Goal: Information Seeking & Learning: Learn about a topic

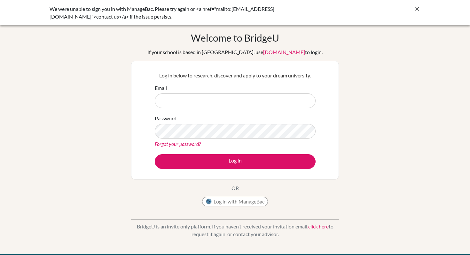
click at [230, 104] on input "Email" at bounding box center [235, 100] width 161 height 15
type input "toshikazu.ookawa@jsh.kindai.ac.jp"
click at [239, 149] on form "Email toshikazu.ookawa@jsh.kindai.ac.jp Password Forgot your password? Log in" at bounding box center [235, 126] width 161 height 85
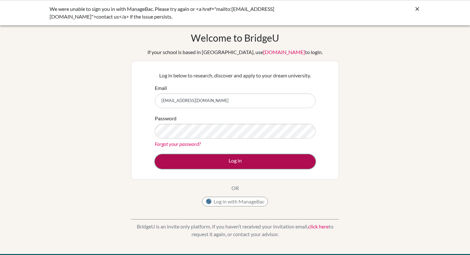
click at [238, 160] on button "Log in" at bounding box center [235, 161] width 161 height 15
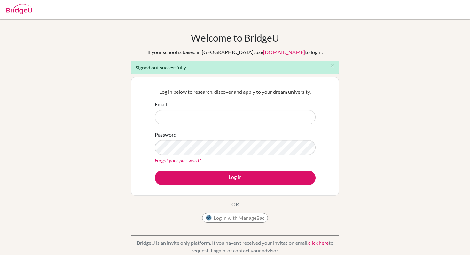
click at [227, 119] on input "Email" at bounding box center [235, 117] width 161 height 15
type input "toshikazu.ookawa@jsh.kindai.ac.jp"
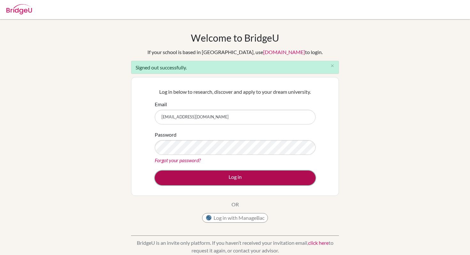
click at [227, 174] on button "Log in" at bounding box center [235, 177] width 161 height 15
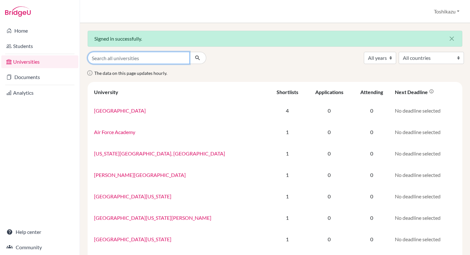
click at [154, 62] on input "Search all universities" at bounding box center [139, 58] width 102 height 12
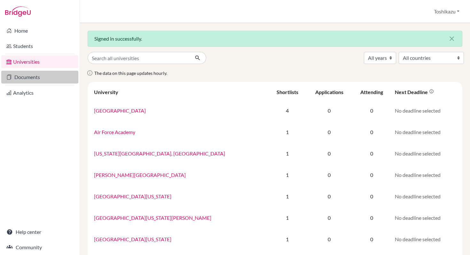
click at [33, 76] on link "Documents" at bounding box center [39, 77] width 77 height 13
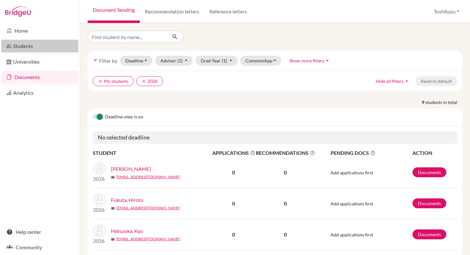
click at [31, 47] on link "Students" at bounding box center [39, 46] width 77 height 13
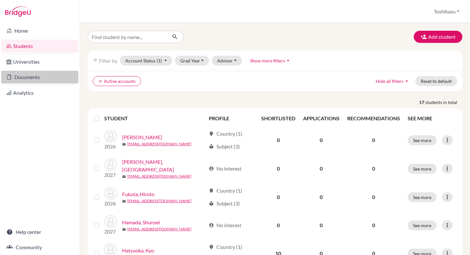
click at [28, 76] on link "Documents" at bounding box center [39, 77] width 77 height 13
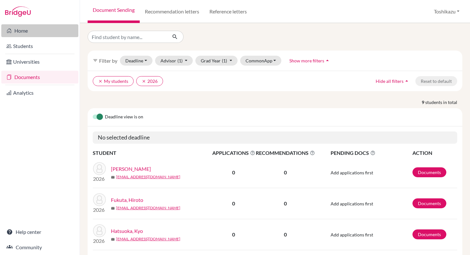
click at [28, 35] on link "Home" at bounding box center [39, 30] width 77 height 13
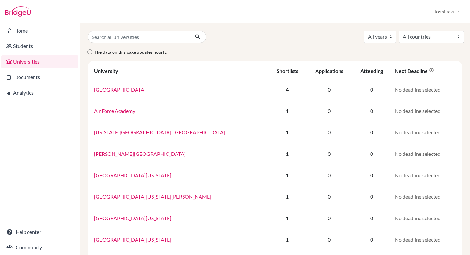
click at [25, 10] on img at bounding box center [18, 11] width 26 height 10
click at [22, 13] on img at bounding box center [18, 11] width 26 height 10
click at [26, 33] on link "Home" at bounding box center [39, 30] width 77 height 13
click at [40, 78] on link "Documents" at bounding box center [39, 77] width 77 height 13
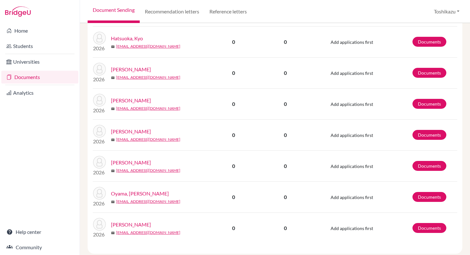
scroll to position [206, 0]
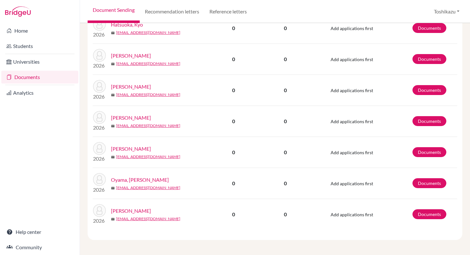
click at [128, 212] on link "Phelan, Isaiah" at bounding box center [131, 211] width 40 height 8
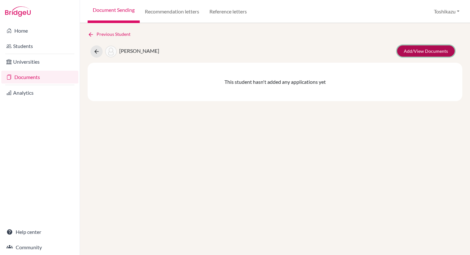
click at [415, 49] on link "Add/View Documents" at bounding box center [426, 50] width 58 height 11
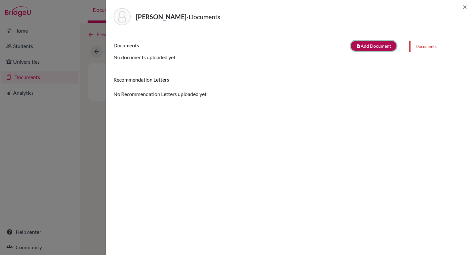
click at [386, 46] on button "note_add Add Document" at bounding box center [374, 46] width 46 height 10
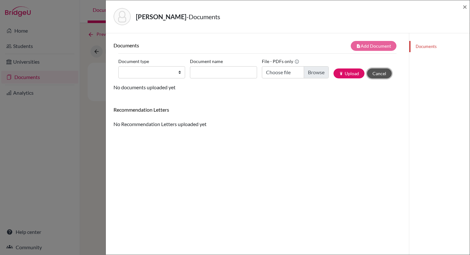
click at [387, 73] on button "Cancel" at bounding box center [379, 73] width 25 height 10
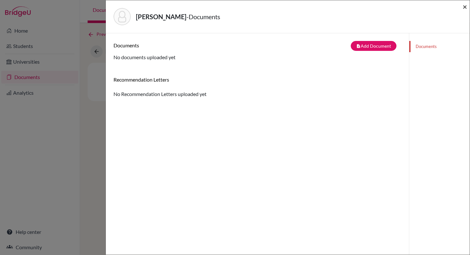
click at [466, 6] on span "×" at bounding box center [464, 6] width 4 height 9
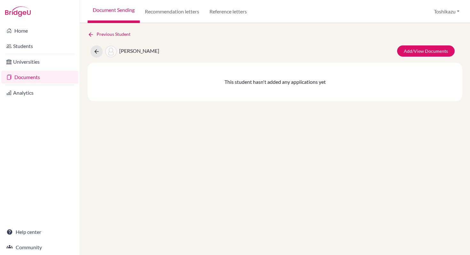
click at [23, 16] on img at bounding box center [18, 11] width 26 height 10
click at [23, 12] on img at bounding box center [18, 11] width 26 height 10
click at [22, 31] on link "Home" at bounding box center [39, 30] width 77 height 13
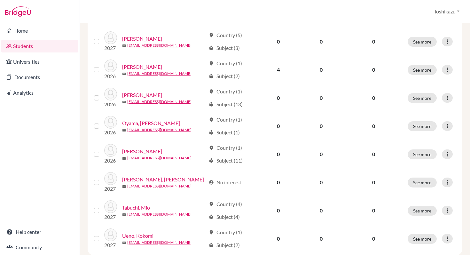
scroll to position [355, 0]
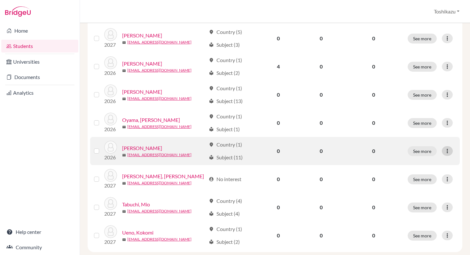
click at [447, 150] on icon at bounding box center [447, 151] width 6 height 6
click at [419, 182] on button "Reset Password" at bounding box center [419, 184] width 50 height 10
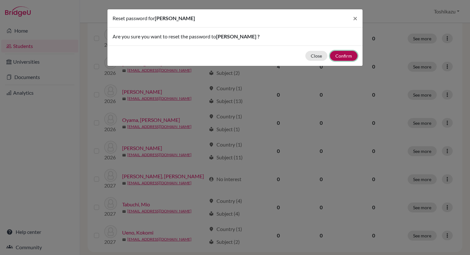
click at [343, 56] on button "Confirm" at bounding box center [343, 56] width 27 height 10
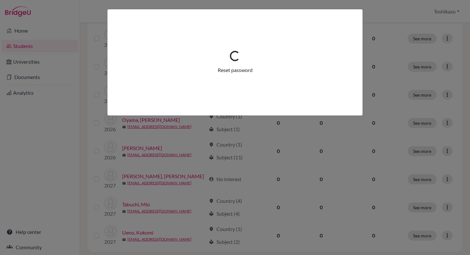
scroll to position [378, 0]
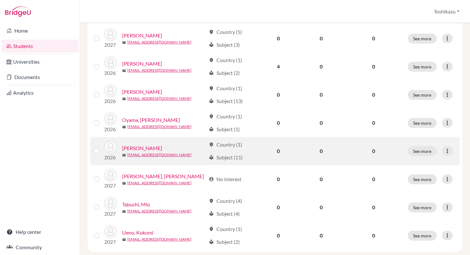
click at [102, 147] on label at bounding box center [102, 147] width 0 height 0
click at [0, 0] on input "checkbox" at bounding box center [0, 0] width 0 height 0
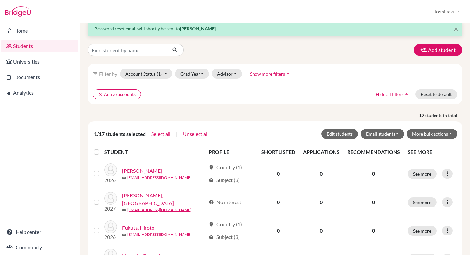
scroll to position [0, 0]
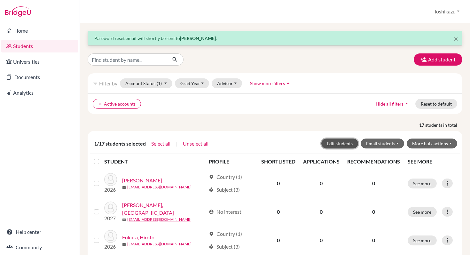
click at [338, 142] on button "Edit students" at bounding box center [339, 143] width 37 height 10
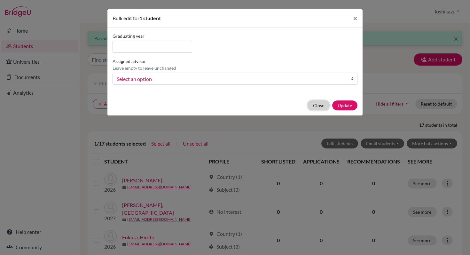
click at [312, 103] on button "Close" at bounding box center [318, 105] width 22 height 10
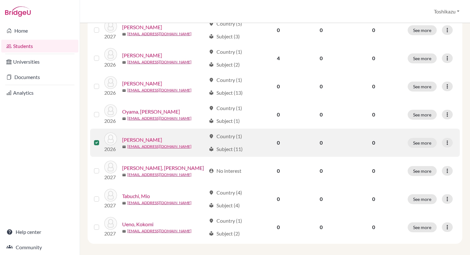
scroll to position [410, 0]
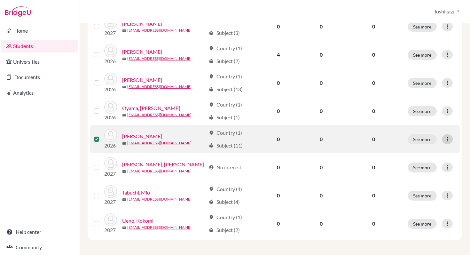
click at [446, 136] on icon at bounding box center [447, 139] width 6 height 6
click at [428, 174] on button "Reset Password" at bounding box center [419, 172] width 50 height 10
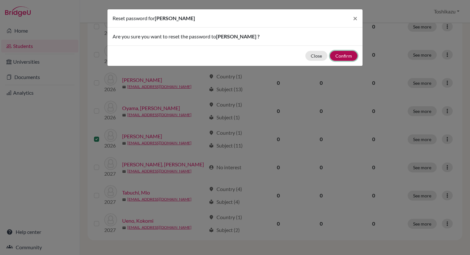
click at [337, 55] on button "Confirm" at bounding box center [343, 56] width 27 height 10
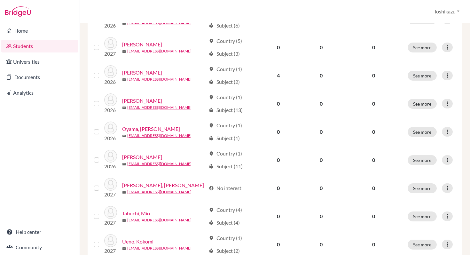
scroll to position [373, 0]
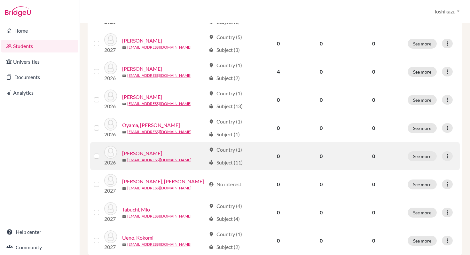
click at [228, 161] on div "local_library Subject (11)" at bounding box center [226, 162] width 34 height 8
click at [452, 155] on div at bounding box center [447, 156] width 11 height 10
click at [421, 156] on button "See more" at bounding box center [421, 156] width 29 height 10
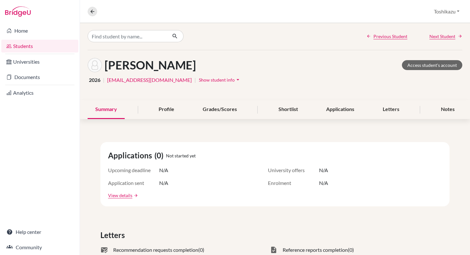
scroll to position [7, 0]
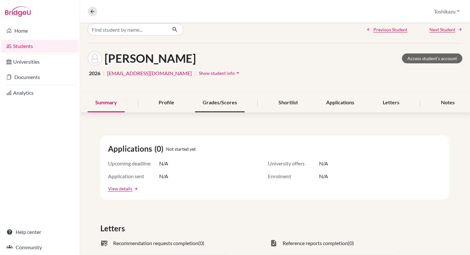
click at [227, 107] on div "Grades/Scores" at bounding box center [220, 102] width 50 height 19
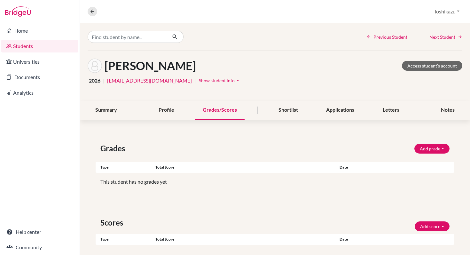
scroll to position [56, 0]
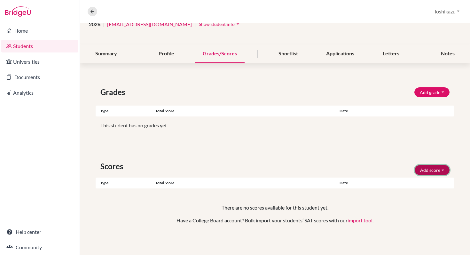
click at [440, 172] on button "Add score" at bounding box center [431, 170] width 35 height 10
click at [384, 157] on div "Grades Add grade IB Predicted 4.0 GPA Weighted GPA Type Total score Date Unsupp…" at bounding box center [275, 163] width 390 height 184
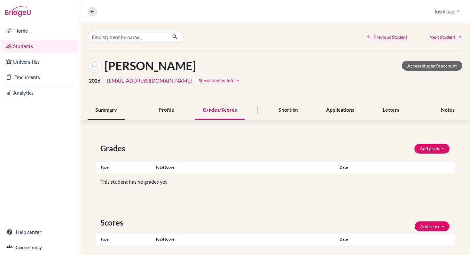
click at [96, 113] on div "Summary" at bounding box center [106, 110] width 37 height 19
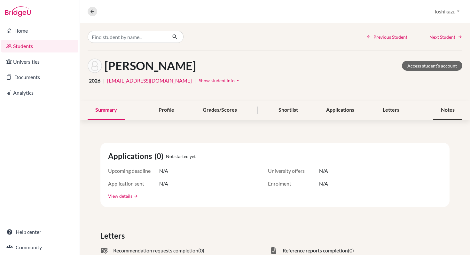
click at [449, 111] on div "Notes" at bounding box center [447, 110] width 29 height 19
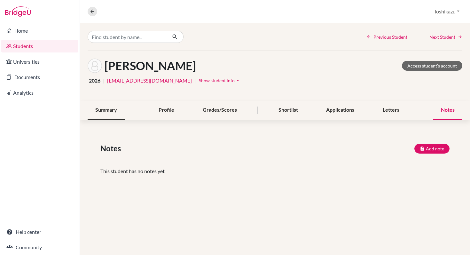
click at [104, 109] on div "Summary" at bounding box center [106, 110] width 37 height 19
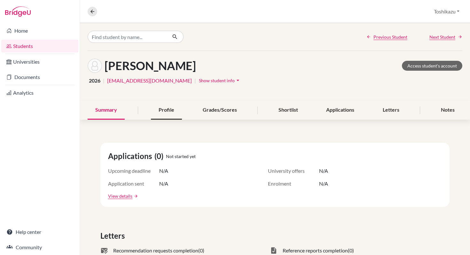
click at [162, 110] on div "Profile" at bounding box center [166, 110] width 31 height 19
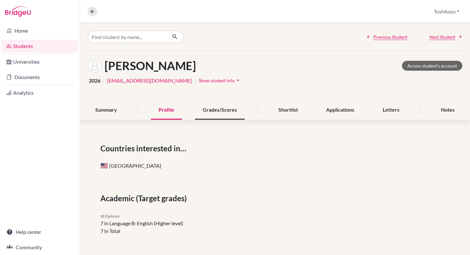
click at [236, 111] on div "Grades/Scores" at bounding box center [220, 110] width 50 height 19
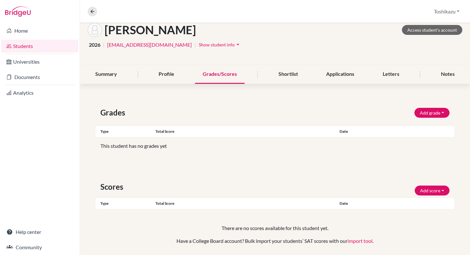
scroll to position [56, 0]
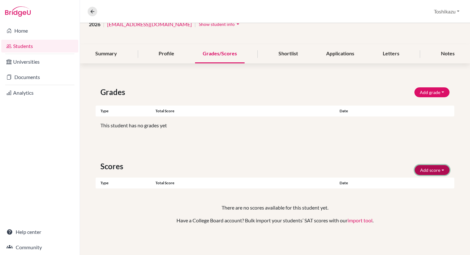
click at [430, 167] on button "Add score" at bounding box center [431, 170] width 35 height 10
click at [346, 166] on div "Scores Add score SAT TOEFL" at bounding box center [275, 166] width 358 height 18
click at [324, 181] on div "Total score" at bounding box center [244, 183] width 179 height 6
click at [154, 174] on div "Scores Add score SAT TOEFL" at bounding box center [275, 166] width 358 height 18
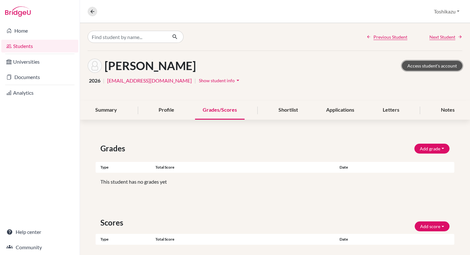
click at [430, 67] on link "Access student's account" at bounding box center [432, 66] width 60 height 10
click at [177, 95] on div "Phelan, Isaiah Access student's account 2026 | 20233274@jsh.kindai.ac.jp | Show…" at bounding box center [275, 76] width 390 height 50
click at [117, 112] on div "Summary" at bounding box center [106, 110] width 37 height 19
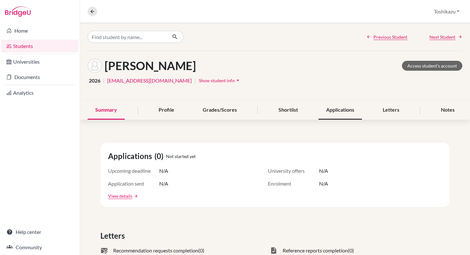
click at [346, 109] on div "Applications" at bounding box center [339, 110] width 43 height 19
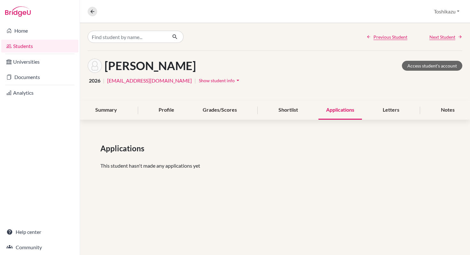
click at [235, 81] on icon "arrow_drop_down" at bounding box center [238, 80] width 6 height 6
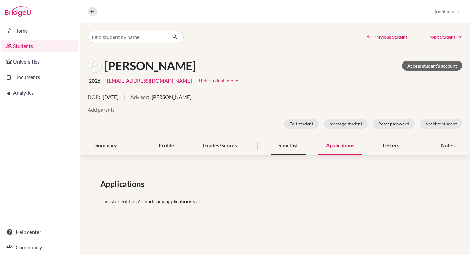
click at [283, 147] on div "Shortlist" at bounding box center [288, 145] width 35 height 19
click at [110, 138] on div "Summary" at bounding box center [106, 145] width 37 height 19
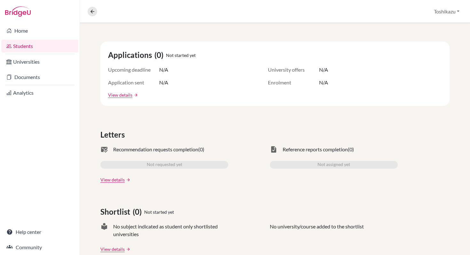
scroll to position [219, 0]
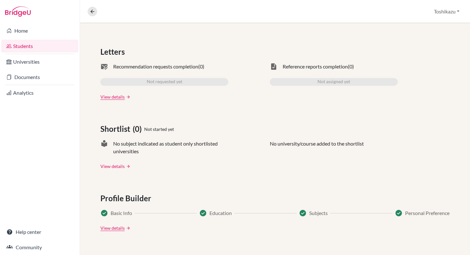
click at [115, 165] on link "View details" at bounding box center [112, 166] width 24 height 7
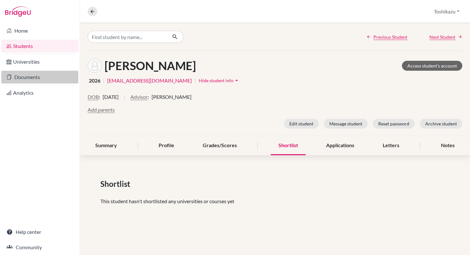
click at [17, 75] on link "Documents" at bounding box center [39, 77] width 77 height 13
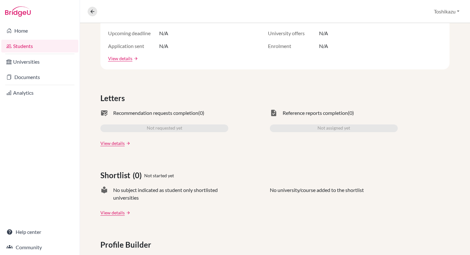
scroll to position [140, 0]
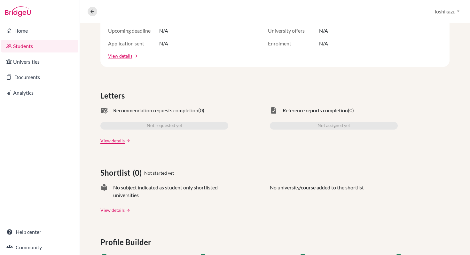
click at [18, 43] on link "Students" at bounding box center [39, 46] width 77 height 13
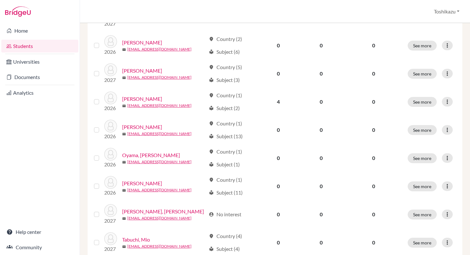
scroll to position [367, 0]
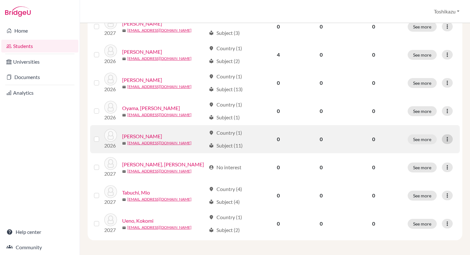
click at [447, 138] on icon at bounding box center [447, 139] width 6 height 6
click at [110, 135] on img at bounding box center [110, 135] width 13 height 13
click at [129, 135] on link "Phelan, Isaiah" at bounding box center [142, 136] width 40 height 8
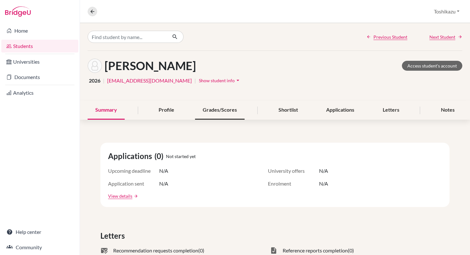
click at [214, 108] on div "Grades/Scores" at bounding box center [220, 110] width 50 height 19
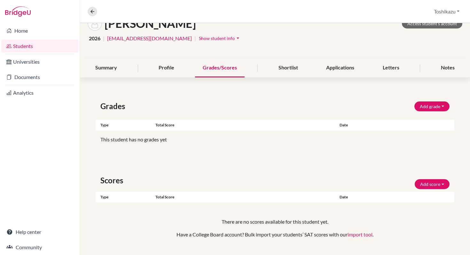
scroll to position [26, 0]
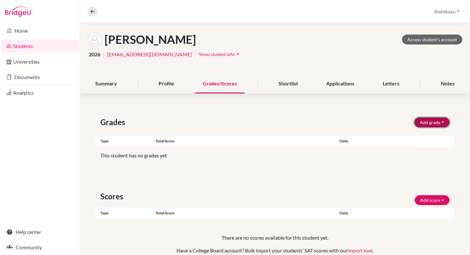
click at [444, 120] on button "Add grade" at bounding box center [431, 122] width 35 height 10
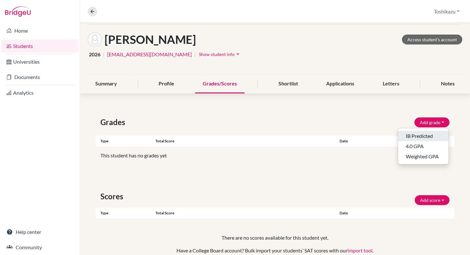
click at [431, 133] on button "IB Predicted" at bounding box center [423, 136] width 50 height 10
select select "HL"
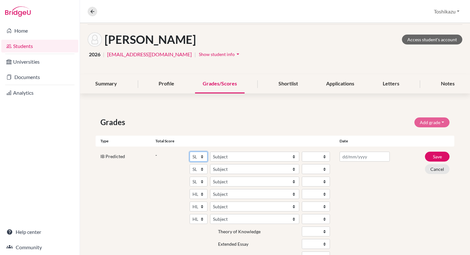
click at [203, 157] on select "SL HL" at bounding box center [198, 156] width 18 height 10
select select "HL"
click at [224, 158] on select "Subject Albanian Literature A Amharic Literature A Arabic B Arabic Language And…" at bounding box center [254, 156] width 89 height 10
click at [220, 154] on select "Subject Albanian Literature A Amharic Literature A Arabic B Arabic Language And…" at bounding box center [254, 156] width 89 height 10
select select "138"
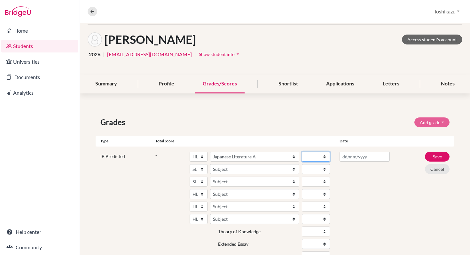
click at [327, 156] on select "1 2 3 4 5 6 7" at bounding box center [316, 156] width 28 height 10
select select "6"
click at [204, 170] on select "SL HL" at bounding box center [198, 169] width 18 height 10
select select "HL"
click at [233, 169] on select "Subject Albanian Literature A Amharic Literature A Arabic ab Initio Arabic B Ar…" at bounding box center [254, 169] width 89 height 10
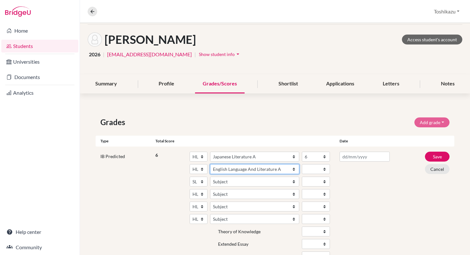
click at [240, 171] on select "Subject Albanian Literature A Amharic Literature A Arabic B Arabic Language And…" at bounding box center [254, 169] width 89 height 10
select select "68"
click at [318, 172] on select "1 2 3 4 5 6 7" at bounding box center [316, 169] width 28 height 10
click at [324, 170] on select "1 2 3 4 5 6 7" at bounding box center [316, 169] width 28 height 10
select select "6"
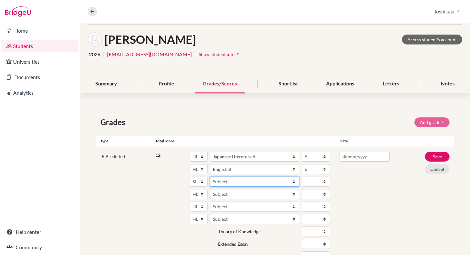
click at [281, 179] on select "Subject Albanian Literature A Amharic Literature A Arabic ab Initio Arabic B Ar…" at bounding box center [254, 181] width 89 height 10
select select "112"
click at [316, 181] on select "1 2 3 4 5 6 7" at bounding box center [316, 181] width 28 height 10
select select "6"
click at [200, 181] on select "SL HL" at bounding box center [198, 181] width 18 height 10
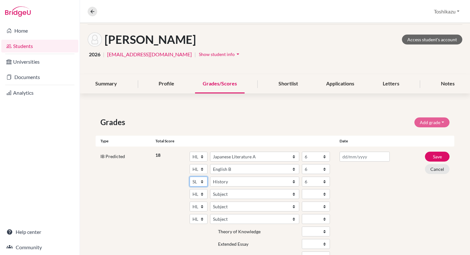
select select "HL"
click at [202, 195] on select "SL HL" at bounding box center [198, 194] width 18 height 10
click at [204, 194] on select "SL HL" at bounding box center [198, 194] width 18 height 10
click at [227, 181] on select "Subject Albanian Literature A Amharic Literature A Arabic B Arabic Language And…" at bounding box center [254, 181] width 89 height 10
select select "111"
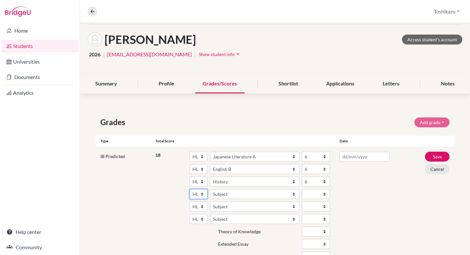
click at [201, 195] on select "SL HL" at bounding box center [198, 194] width 18 height 10
select select "SL"
click at [223, 197] on select "Subject Albanian Literature A Amharic Literature A Arabic ab Initio Arabic B Ar…" at bounding box center [254, 194] width 89 height 10
select select "28"
click at [317, 192] on select "1 2 3 4 5 6 7" at bounding box center [316, 194] width 28 height 10
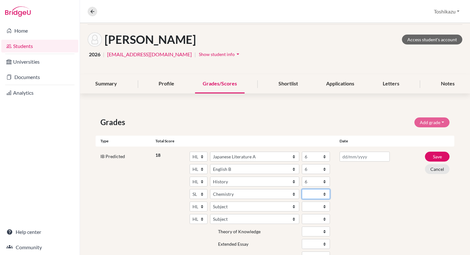
click at [324, 191] on select "1 2 3 4 5 6 7" at bounding box center [316, 194] width 28 height 10
select select "4"
click at [204, 206] on select "SL HL" at bounding box center [198, 206] width 18 height 10
select select "SL"
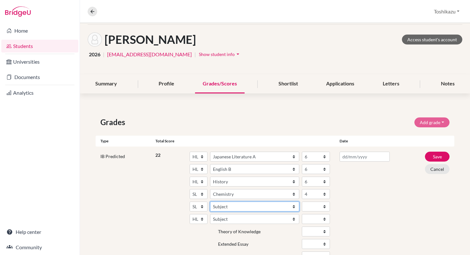
click at [217, 206] on select "Subject Albanian Literature A Amharic Literature A Arabic B Arabic Language And…" at bounding box center [254, 206] width 89 height 10
select select "161"
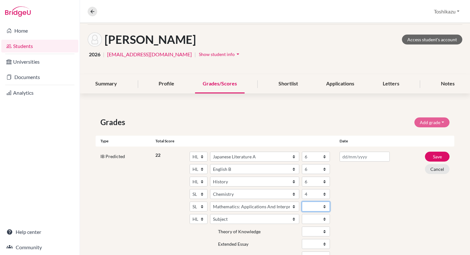
click at [318, 204] on select "1 2 3 4 5 6 7" at bounding box center [316, 206] width 28 height 10
select select "5"
click at [199, 220] on select "SL HL" at bounding box center [198, 219] width 18 height 10
select select "SL"
click at [220, 221] on select "Subject Albanian Literature A Amharic Literature A Arabic ab Initio Arabic B Ar…" at bounding box center [254, 219] width 89 height 10
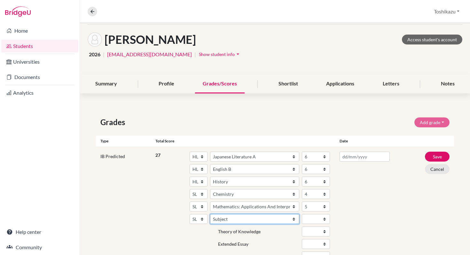
select select "247"
click at [324, 219] on select "1 2 3 4 5 6 7" at bounding box center [316, 219] width 28 height 10
select select "6"
click at [372, 226] on div at bounding box center [365, 207] width 60 height 112
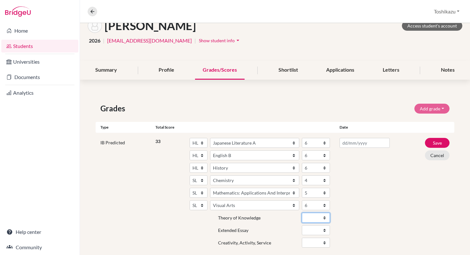
click at [324, 218] on select "A B C D E" at bounding box center [316, 217] width 28 height 10
click at [330, 216] on div "33 SL HL Subject Albanian Literature A Amharic Literature A Arabic B Arabic Lan…" at bounding box center [244, 194] width 179 height 112
click at [322, 218] on select "A B C D E" at bounding box center [316, 217] width 28 height 10
select select "C"
click at [309, 231] on select "A B C D E" at bounding box center [316, 230] width 28 height 10
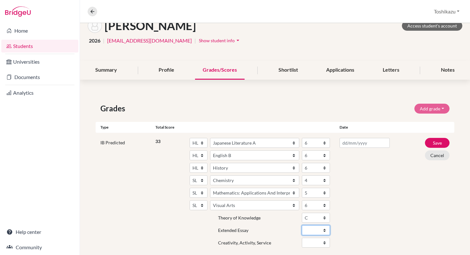
select select "B"
click at [322, 243] on select "Fail Pass" at bounding box center [316, 242] width 28 height 10
select select "Pass"
click at [355, 232] on div at bounding box center [365, 194] width 60 height 112
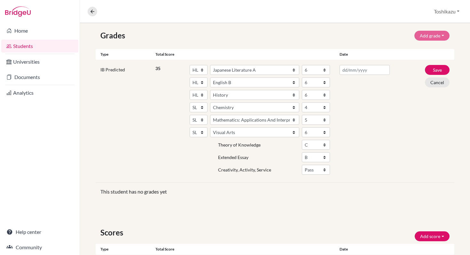
scroll to position [120, 0]
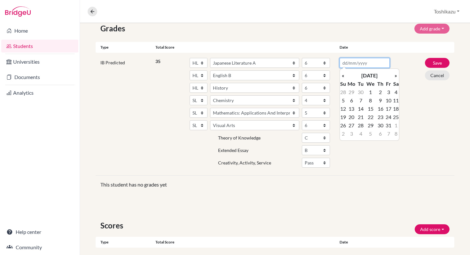
click at [363, 63] on input "text" at bounding box center [364, 63] width 50 height 10
click at [371, 93] on td "1" at bounding box center [370, 92] width 11 height 8
type input "01/10/2025"
click at [410, 93] on div "IB Predicted 35 SL HL Subject Albanian Literature A Amharic Literature A Arabic…" at bounding box center [275, 114] width 358 height 123
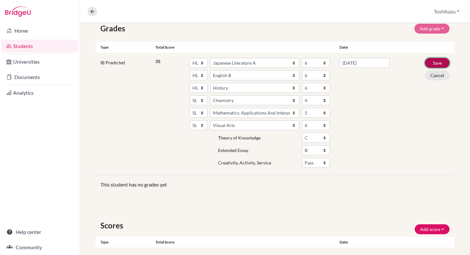
click at [439, 63] on button "Save" at bounding box center [437, 63] width 25 height 10
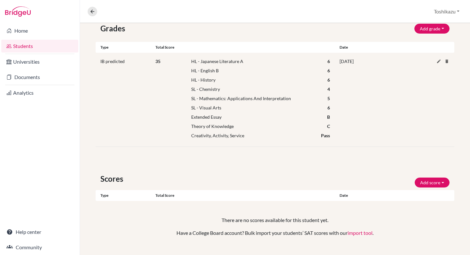
scroll to position [147, 0]
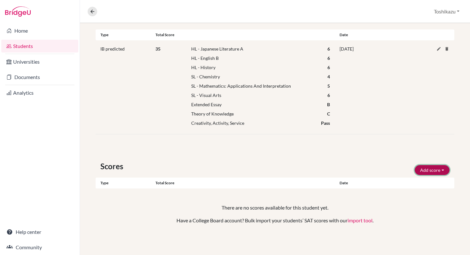
click at [433, 168] on button "Add score" at bounding box center [431, 170] width 35 height 10
click at [383, 191] on div "Scores Add score SAT TOEFL Type Total score Date There are no scores available …" at bounding box center [274, 198] width 349 height 82
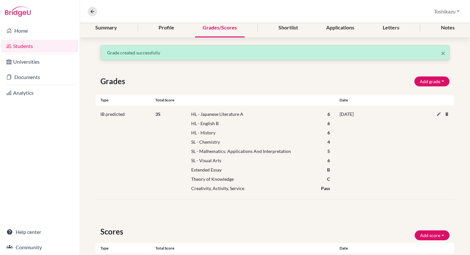
scroll to position [0, 0]
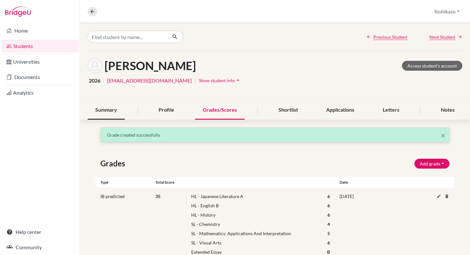
click at [112, 111] on div "Summary" at bounding box center [106, 110] width 37 height 19
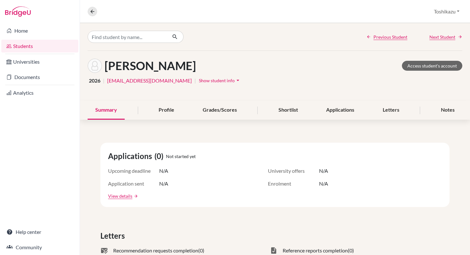
click at [431, 111] on div "Summary Profile Grades/Scores Shortlist Applications Letters Notes" at bounding box center [275, 110] width 374 height 19
click at [448, 106] on div "Notes" at bounding box center [447, 110] width 29 height 19
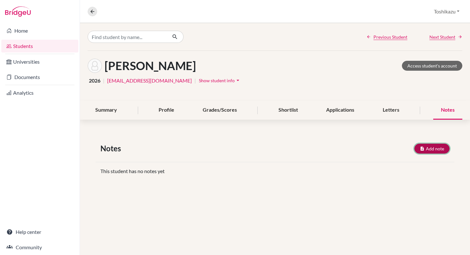
click at [436, 146] on button "Add note" at bounding box center [431, 148] width 35 height 10
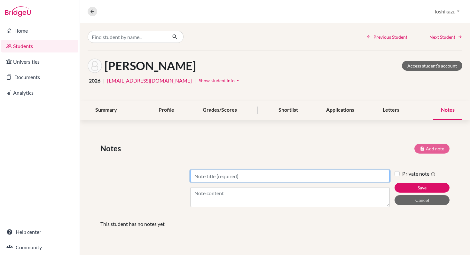
click at [261, 175] on input "Title" at bounding box center [290, 176] width 200 height 12
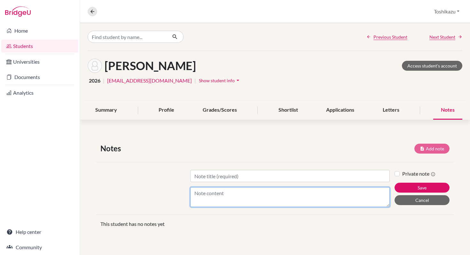
click at [259, 196] on textarea "Content" at bounding box center [290, 197] width 200 height 20
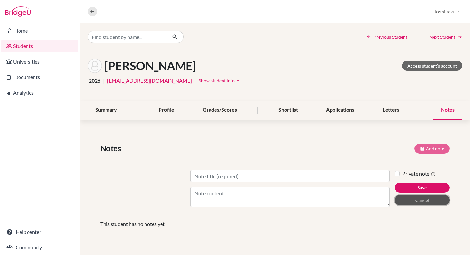
click at [412, 202] on button "Cancel" at bounding box center [421, 200] width 55 height 10
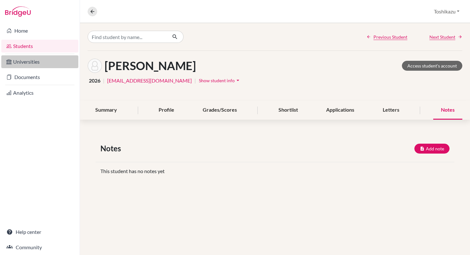
click at [43, 59] on link "Universities" at bounding box center [39, 61] width 77 height 13
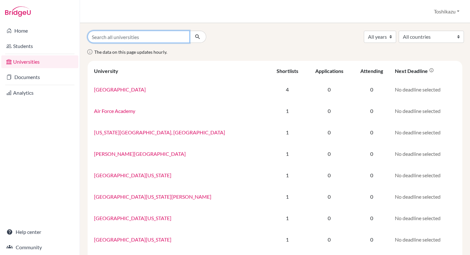
click at [145, 38] on input "Search all universities" at bounding box center [139, 37] width 102 height 12
type input "n"
type input "university of floriqd"
click at [189, 31] on button "submit" at bounding box center [197, 37] width 17 height 12
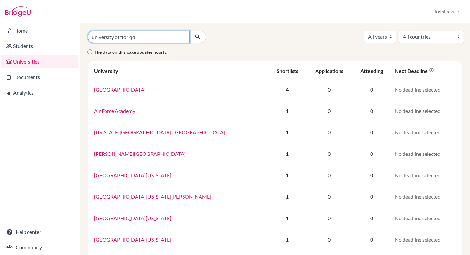
click at [189, 31] on button "submit" at bounding box center [197, 37] width 17 height 12
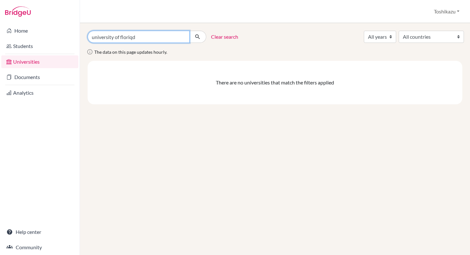
click at [136, 40] on input "university of floriqd" at bounding box center [139, 37] width 102 height 12
type input "[GEOGRAPHIC_DATA][US_STATE]"
click at [189, 31] on button "submit" at bounding box center [197, 37] width 17 height 12
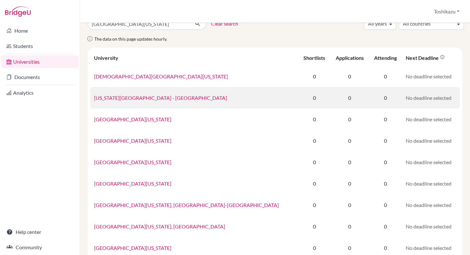
scroll to position [26, 0]
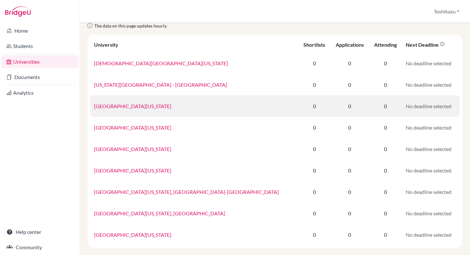
click at [135, 107] on link "[GEOGRAPHIC_DATA][US_STATE]" at bounding box center [132, 106] width 77 height 6
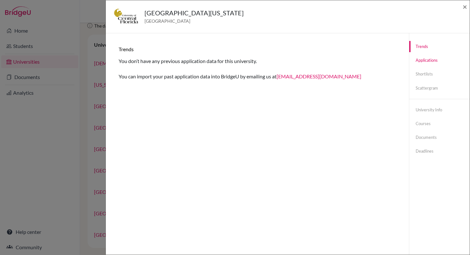
click at [424, 60] on link "Applications" at bounding box center [439, 60] width 60 height 11
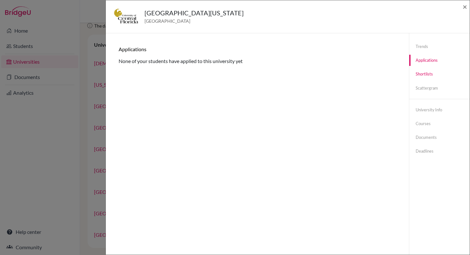
click at [425, 72] on link "Shortlists" at bounding box center [439, 73] width 60 height 11
click at [427, 87] on link "Scattergram" at bounding box center [439, 87] width 60 height 11
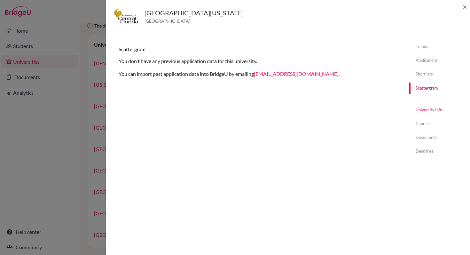
click at [432, 109] on link "University info" at bounding box center [439, 109] width 60 height 11
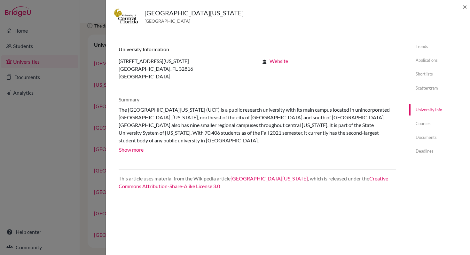
click at [124, 144] on div at bounding box center [262, 127] width 287 height 42
click at [125, 141] on div at bounding box center [262, 127] width 287 height 42
click at [131, 143] on div at bounding box center [262, 127] width 287 height 42
click at [133, 141] on div at bounding box center [262, 127] width 287 height 42
click at [421, 123] on link "Courses" at bounding box center [439, 123] width 60 height 11
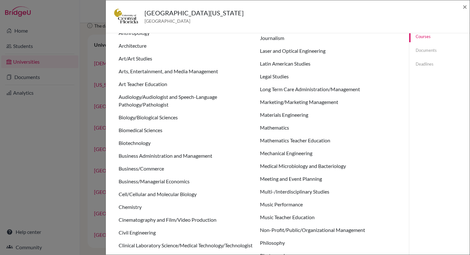
scroll to position [0, 0]
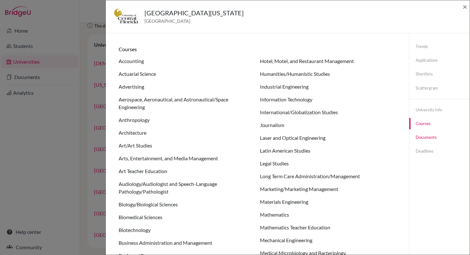
click at [419, 135] on link "Documents" at bounding box center [439, 137] width 60 height 11
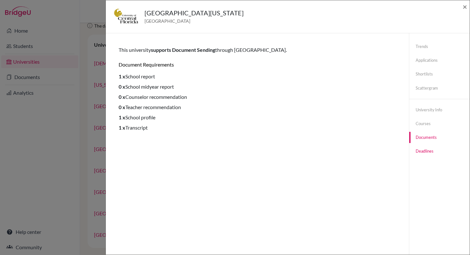
click at [420, 152] on link "Deadlines" at bounding box center [439, 150] width 60 height 11
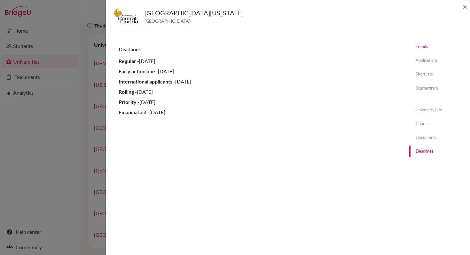
click at [425, 46] on link "Trends" at bounding box center [439, 46] width 60 height 11
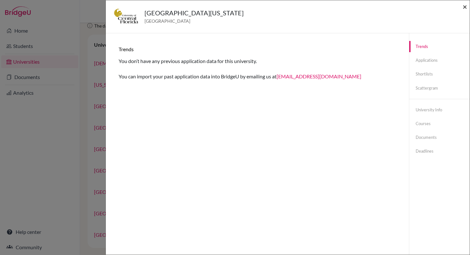
click at [464, 6] on span "×" at bounding box center [464, 6] width 4 height 9
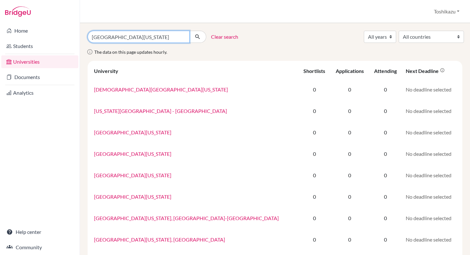
click at [143, 41] on input "university of florida" at bounding box center [139, 37] width 102 height 12
type input "[PERSON_NAME]"
click at [189, 31] on button "submit" at bounding box center [197, 37] width 17 height 12
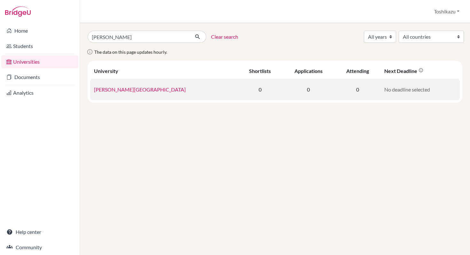
click at [122, 91] on link "[PERSON_NAME][GEOGRAPHIC_DATA]" at bounding box center [140, 89] width 92 height 6
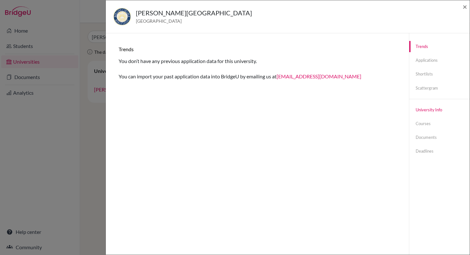
click at [427, 108] on link "University info" at bounding box center [439, 109] width 60 height 11
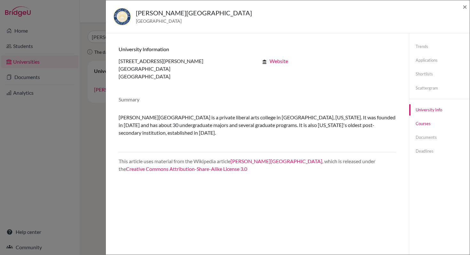
click at [425, 124] on link "Courses" at bounding box center [439, 123] width 60 height 11
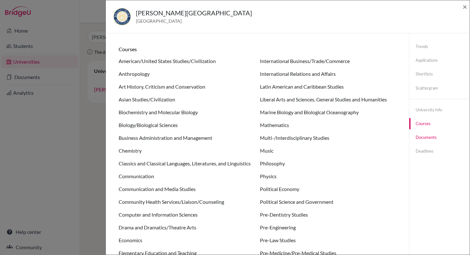
click at [434, 141] on link "Documents" at bounding box center [439, 137] width 60 height 11
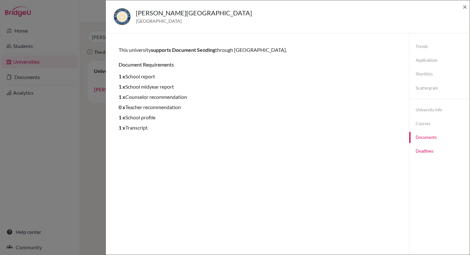
click at [430, 149] on link "Deadlines" at bounding box center [439, 150] width 60 height 11
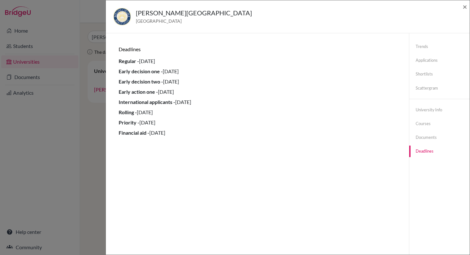
click at [462, 5] on div "[PERSON_NAME] College [GEOGRAPHIC_DATA] ×" at bounding box center [287, 16] width 358 height 27
click at [463, 5] on span "×" at bounding box center [464, 6] width 4 height 9
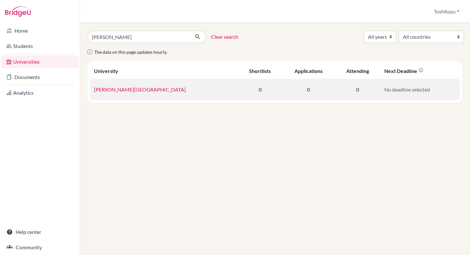
click at [384, 88] on span "No deadline selected" at bounding box center [407, 89] width 46 height 6
click at [120, 88] on link "[PERSON_NAME][GEOGRAPHIC_DATA]" at bounding box center [140, 89] width 92 height 6
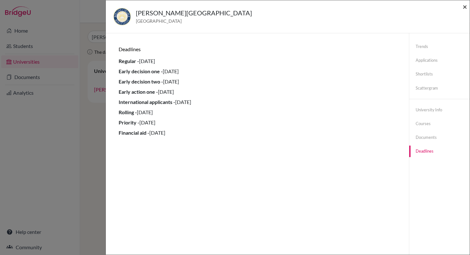
click at [465, 7] on span "×" at bounding box center [464, 6] width 4 height 9
